Goal: Check status: Check status

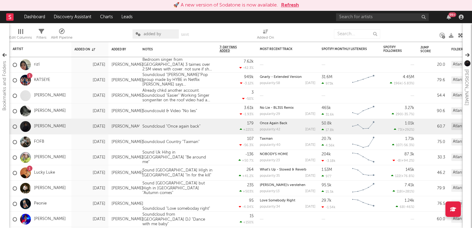
click at [292, 7] on button "Refresh" at bounding box center [290, 5] width 18 height 7
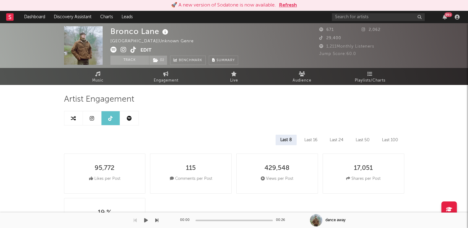
select select "6m"
